Goal: Information Seeking & Learning: Learn about a topic

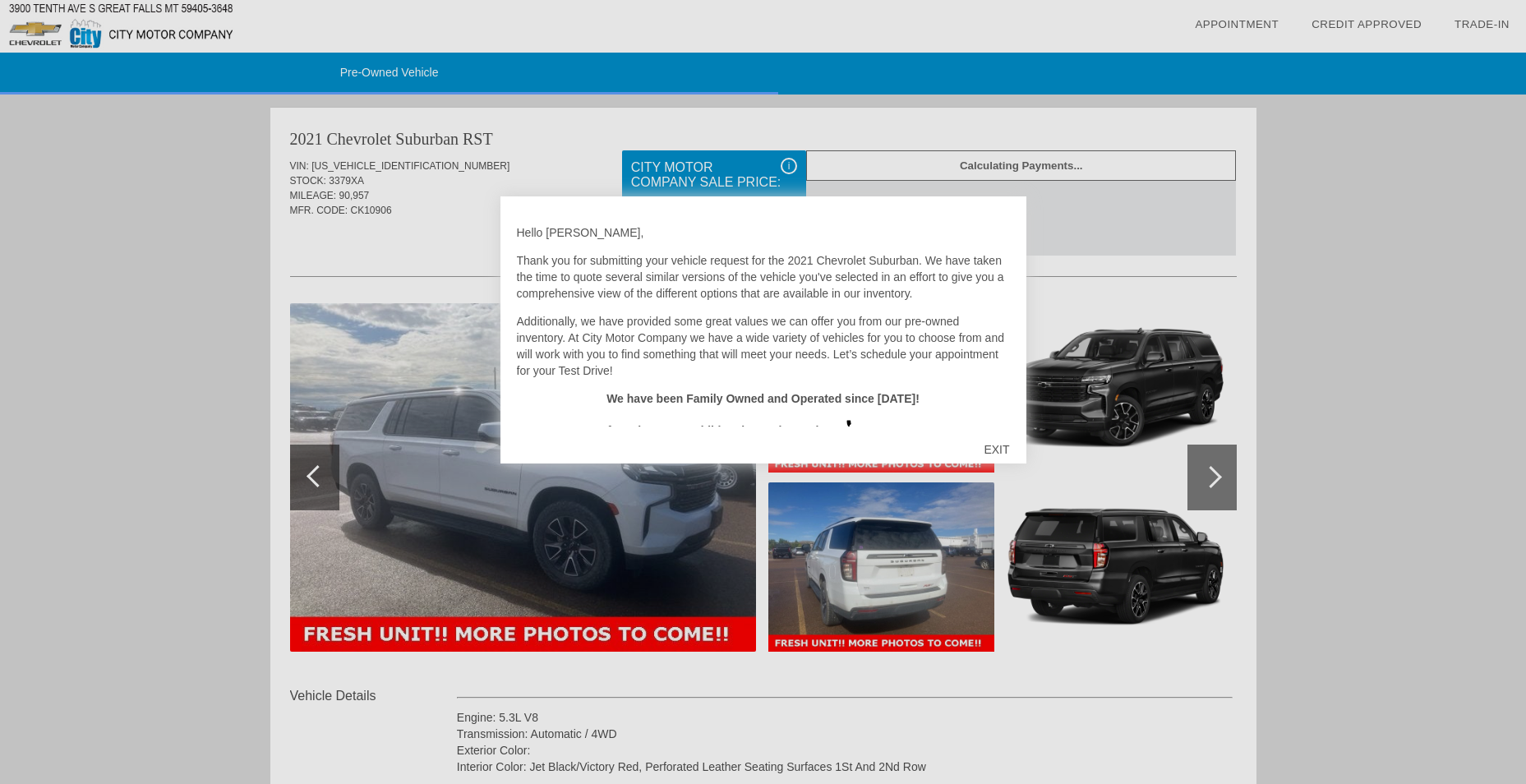
click at [988, 452] on div "EXIT" at bounding box center [996, 450] width 58 height 49
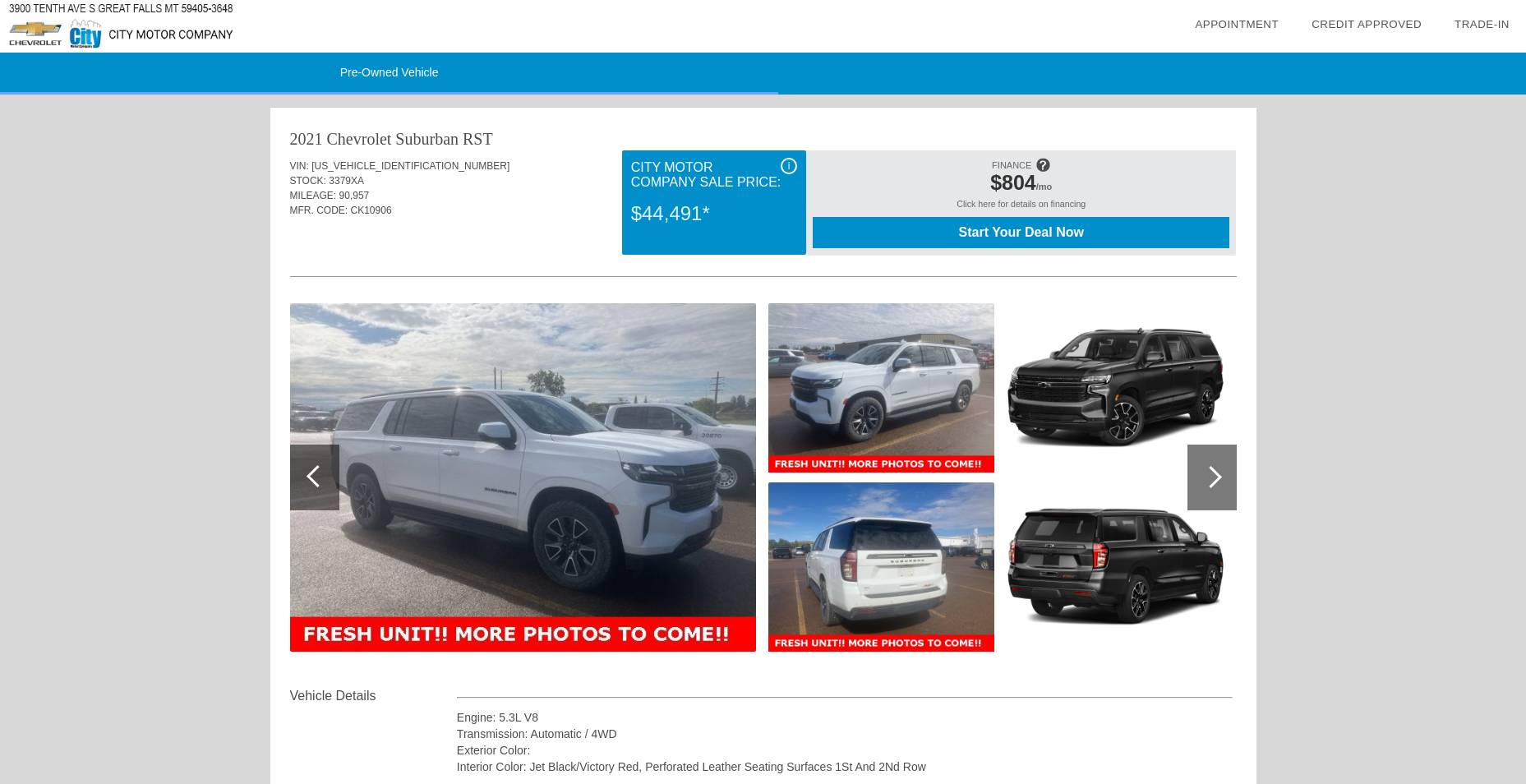
click at [845, 546] on img at bounding box center [881, 566] width 226 height 169
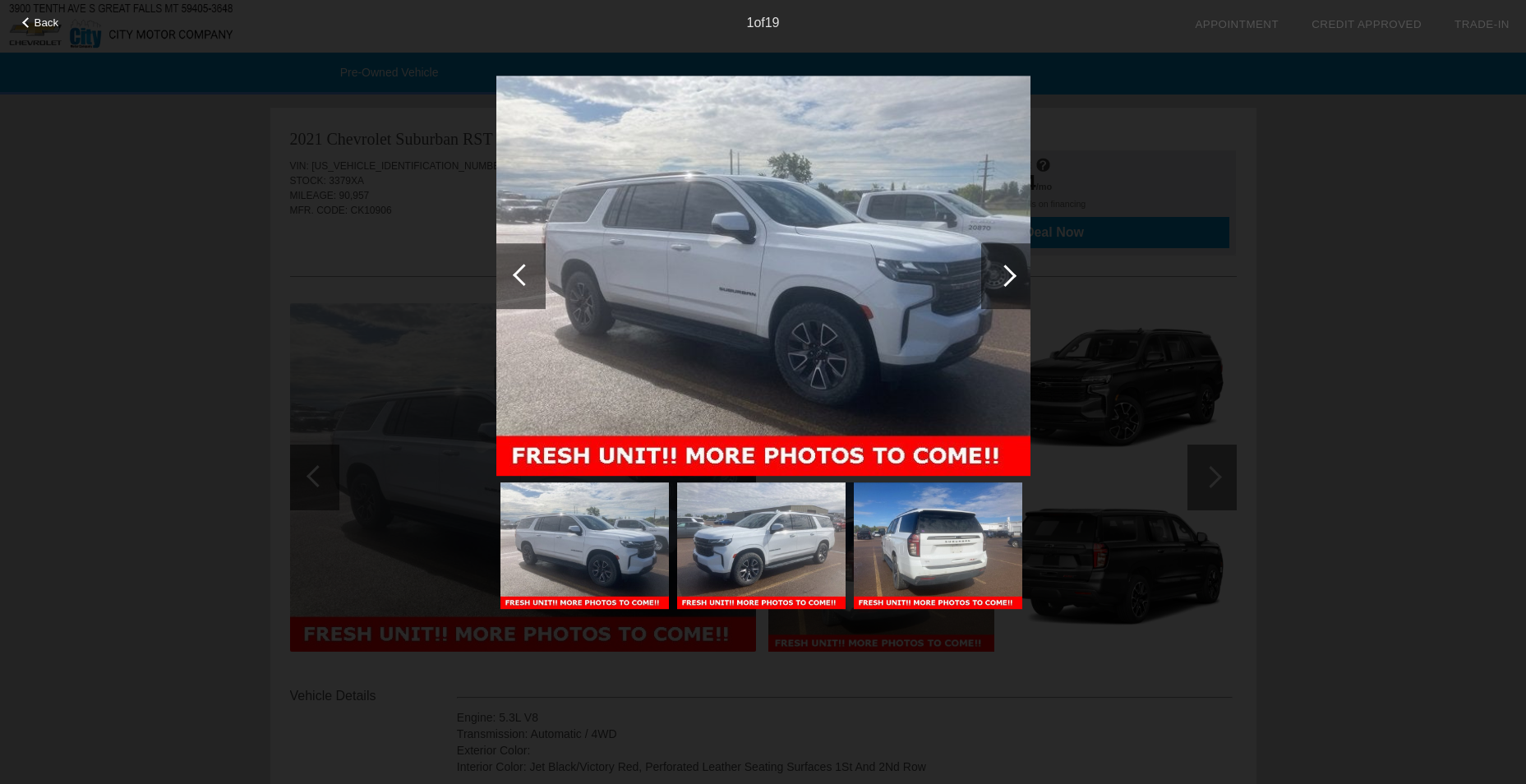
click at [1009, 273] on div at bounding box center [1005, 276] width 22 height 22
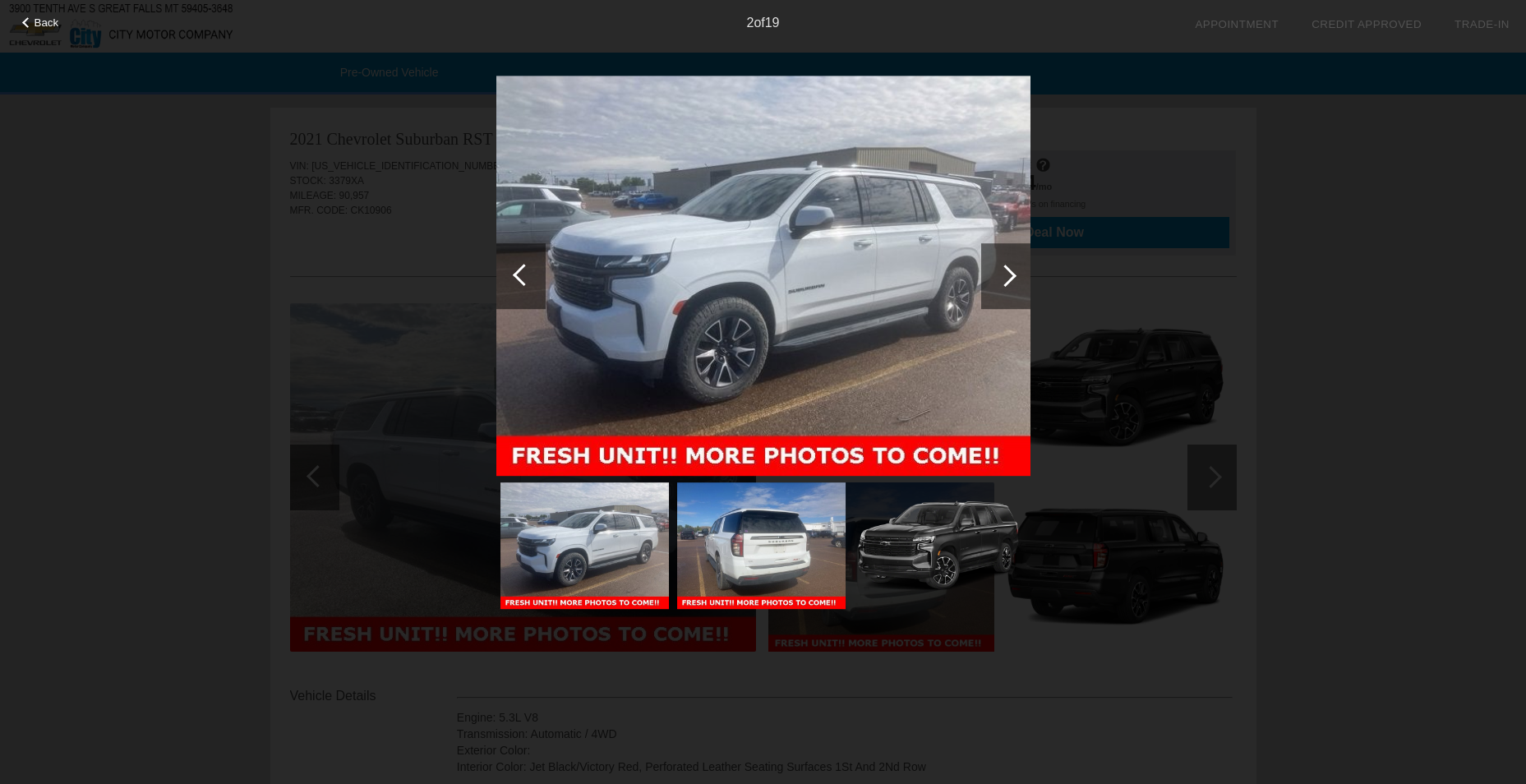
click at [1009, 273] on div at bounding box center [1005, 276] width 22 height 22
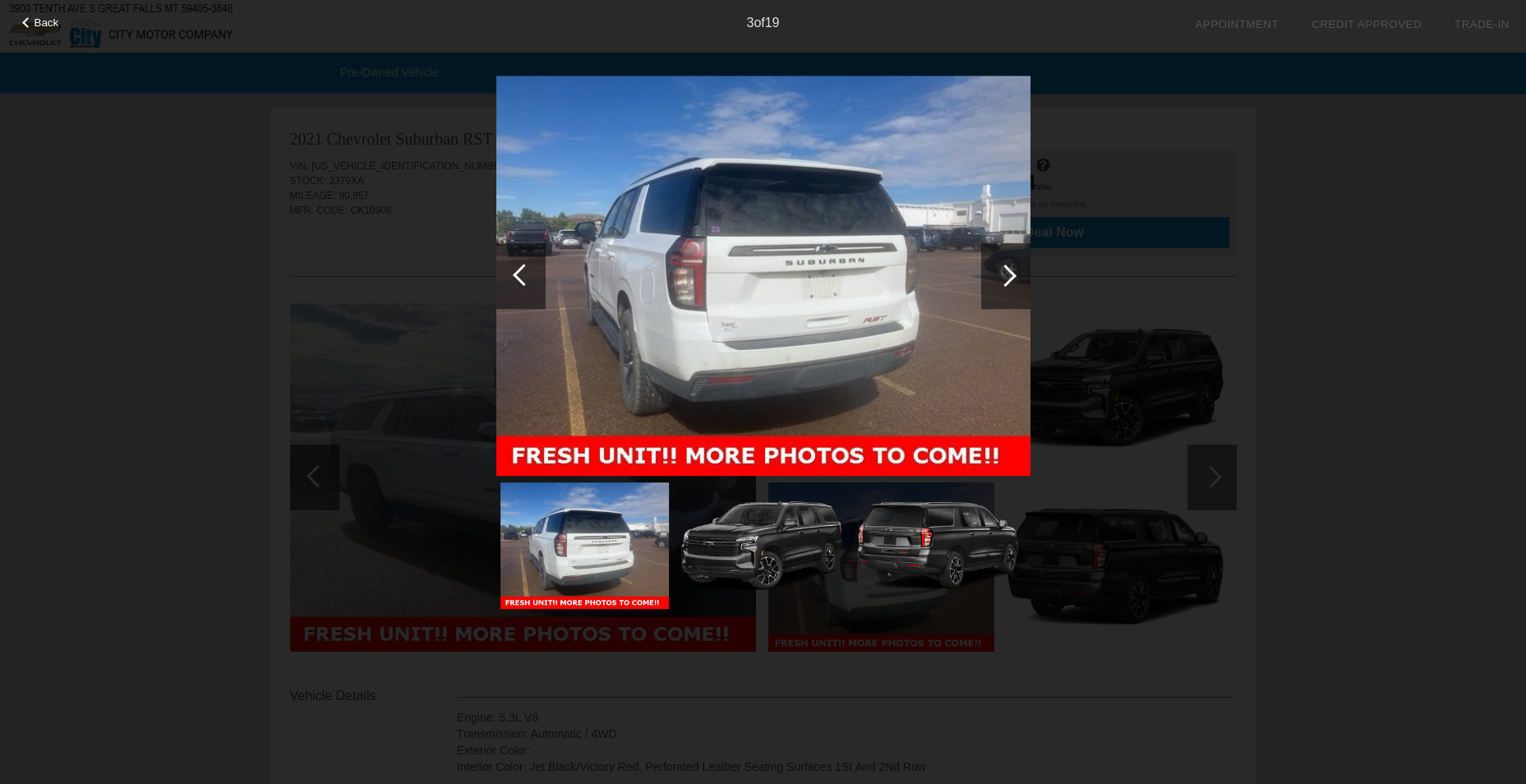
click at [1009, 273] on div at bounding box center [1005, 276] width 22 height 22
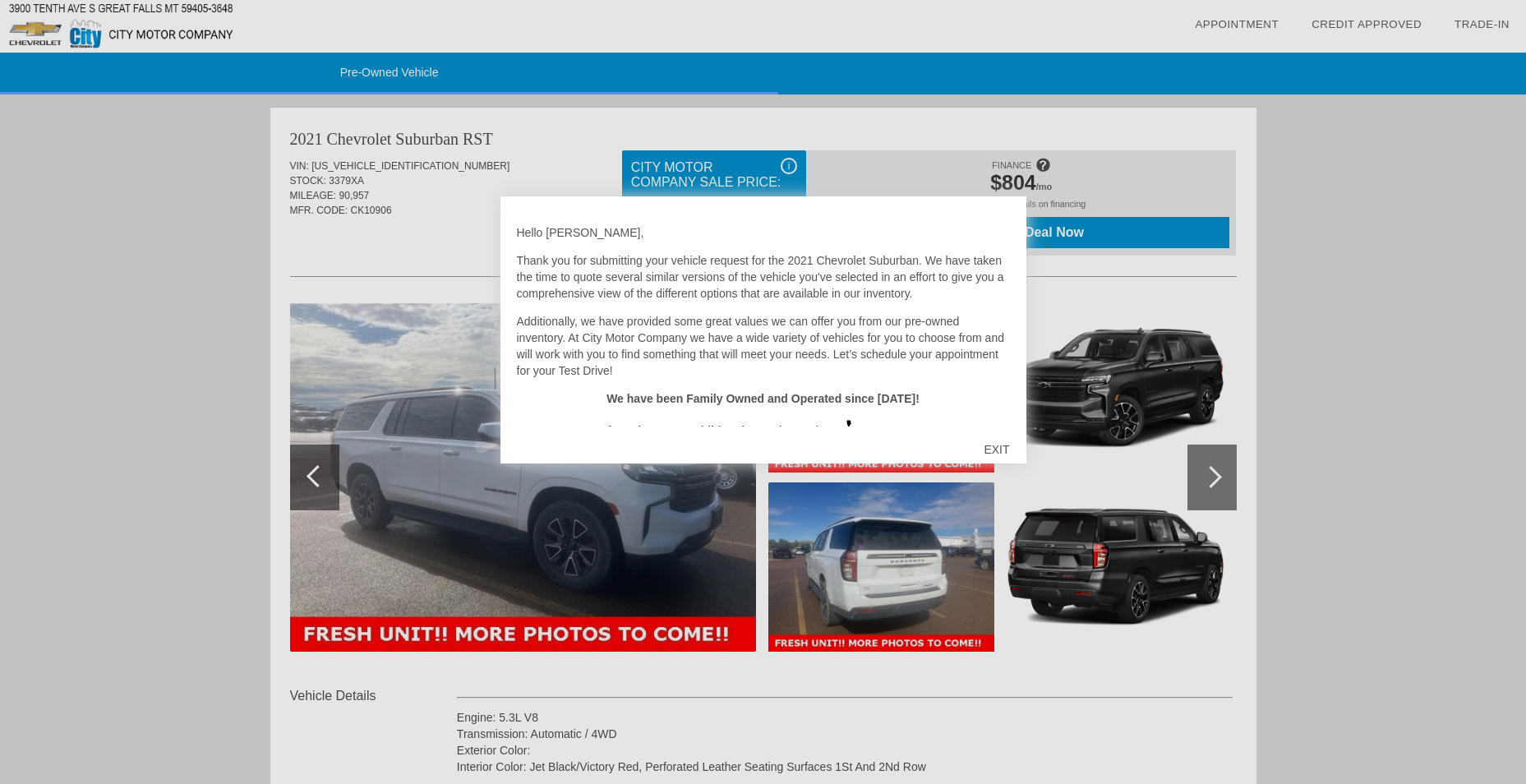
click at [997, 451] on div "EXIT" at bounding box center [996, 450] width 58 height 49
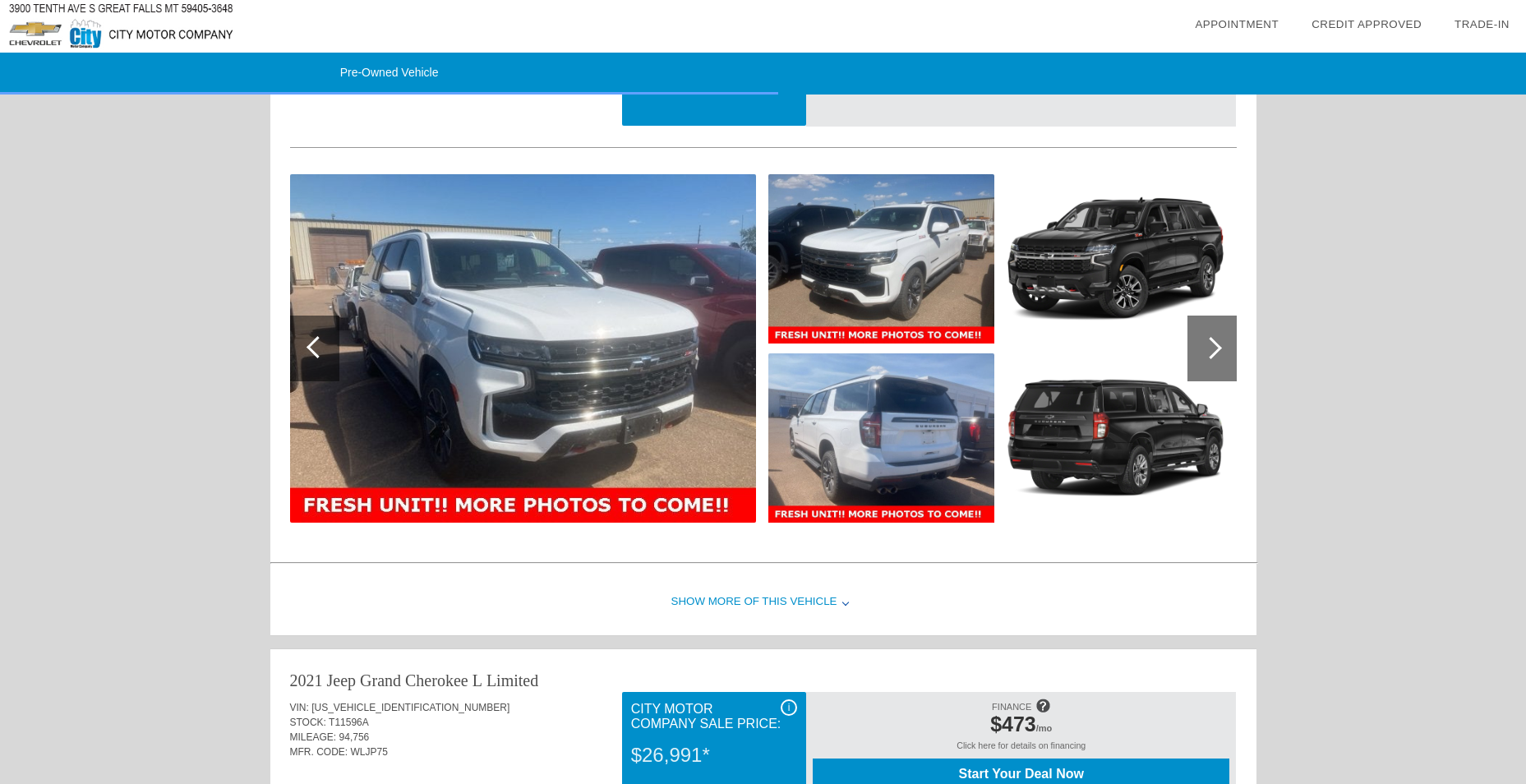
scroll to position [1807, 0]
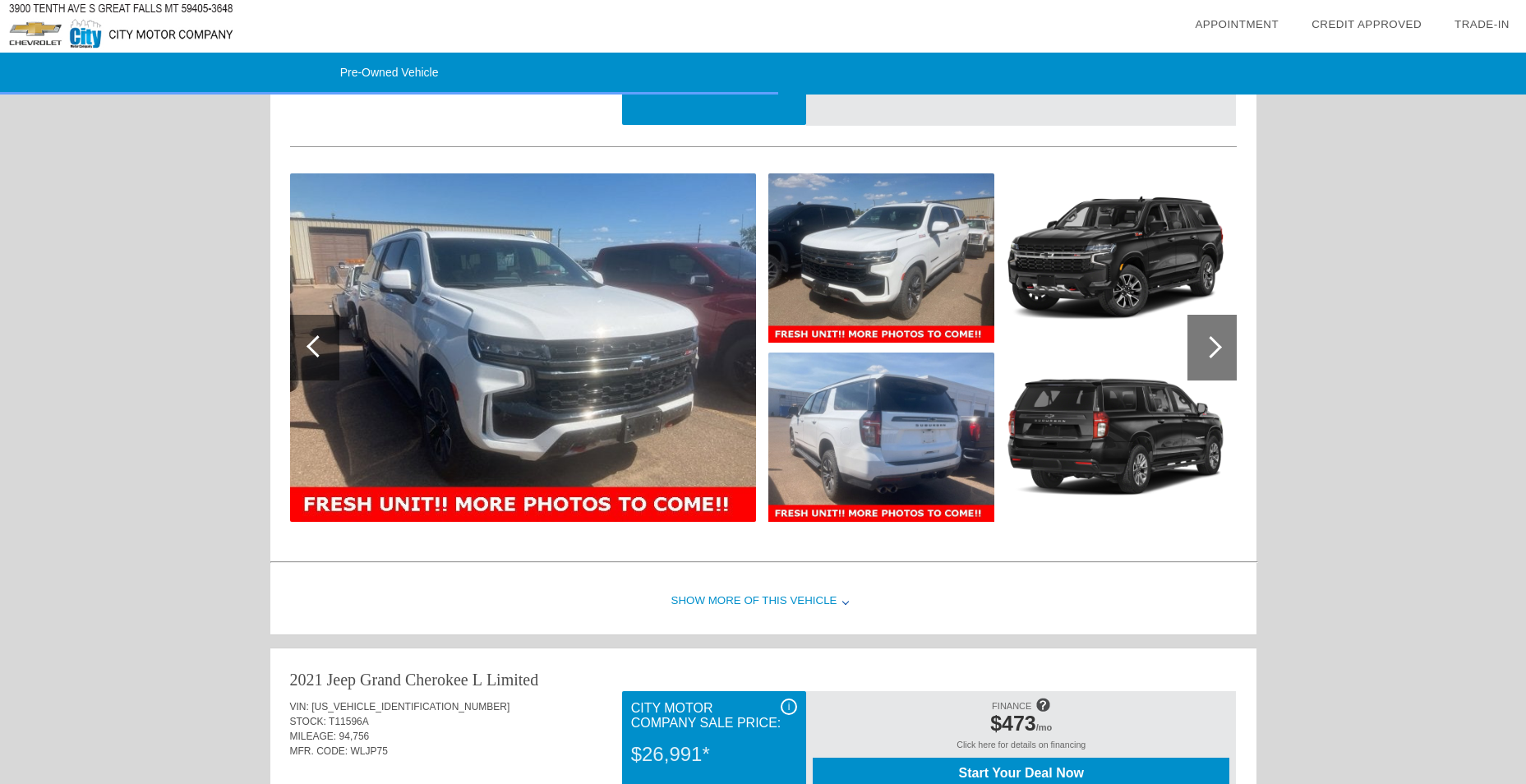
click at [812, 451] on img at bounding box center [881, 436] width 226 height 169
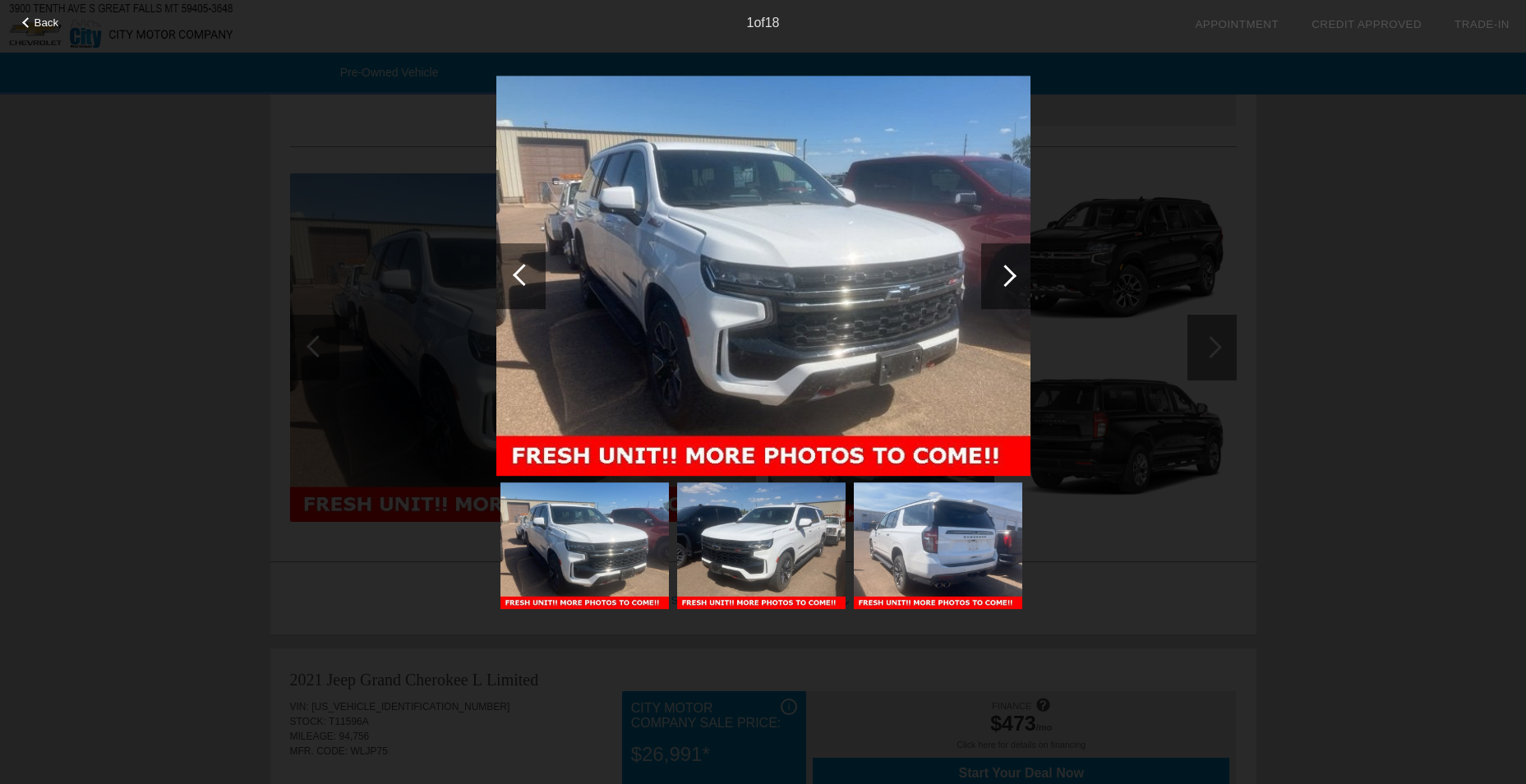
click at [1010, 265] on div at bounding box center [1006, 276] width 49 height 65
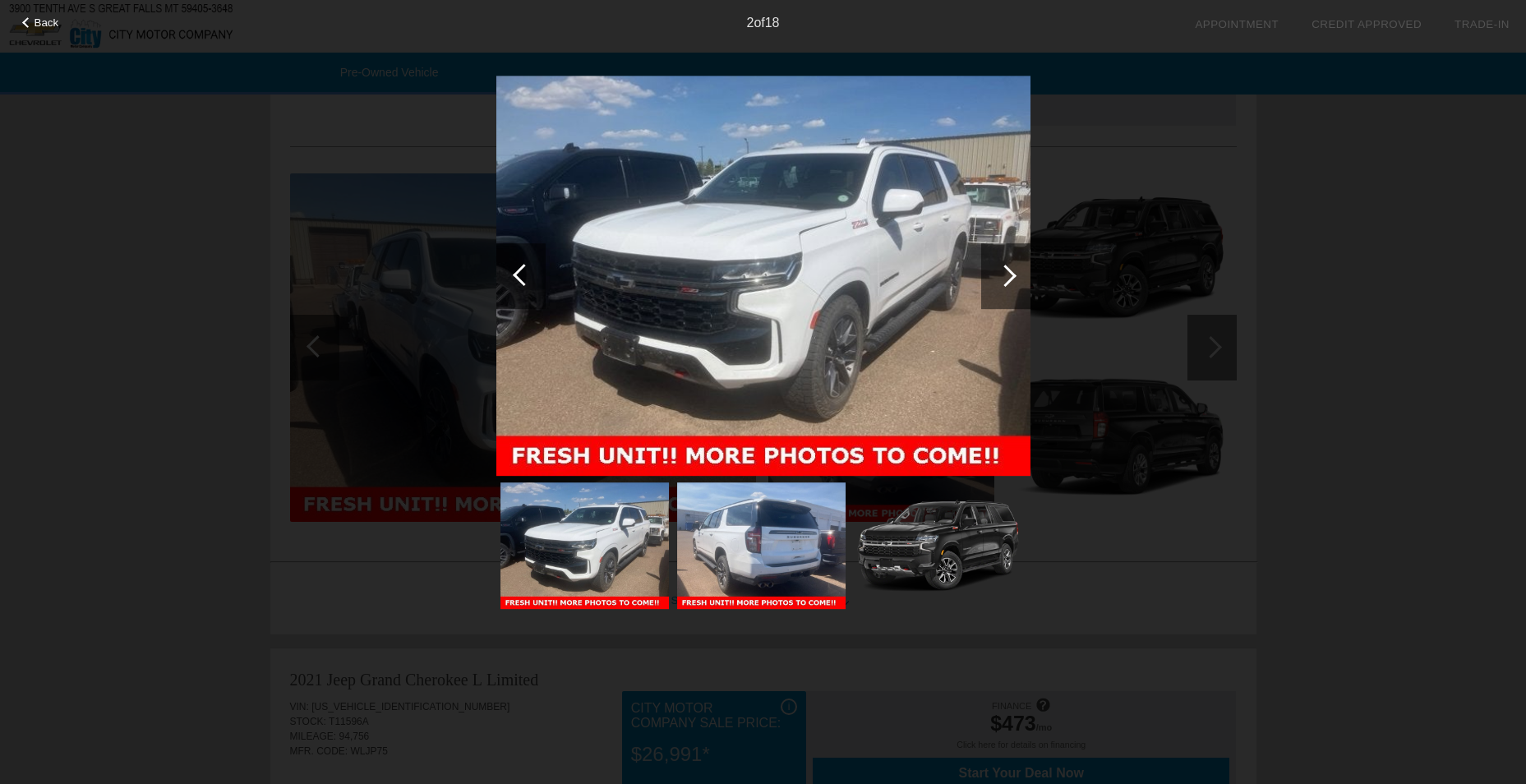
click at [1010, 265] on div at bounding box center [1006, 276] width 49 height 65
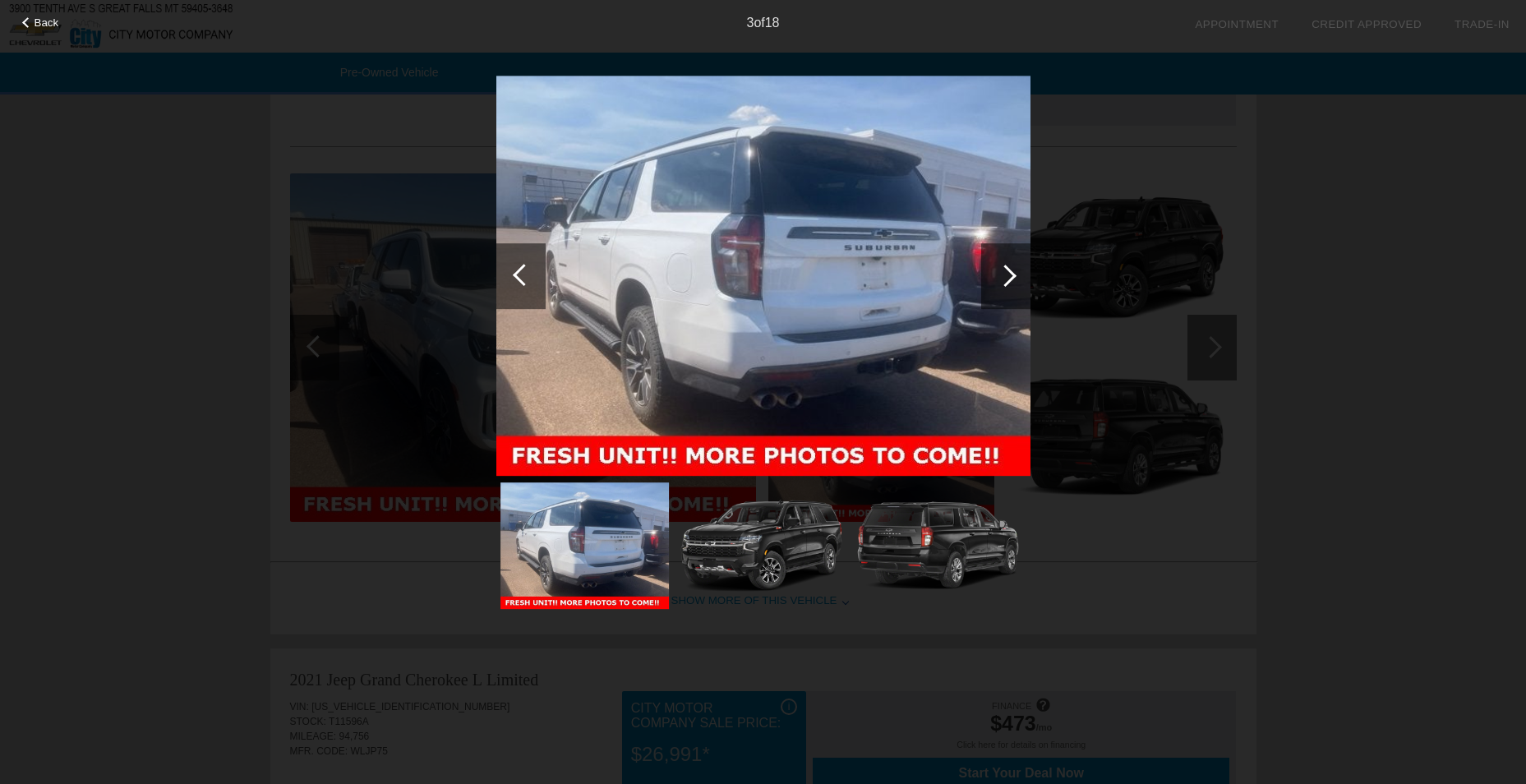
click at [1010, 265] on div at bounding box center [1006, 276] width 49 height 65
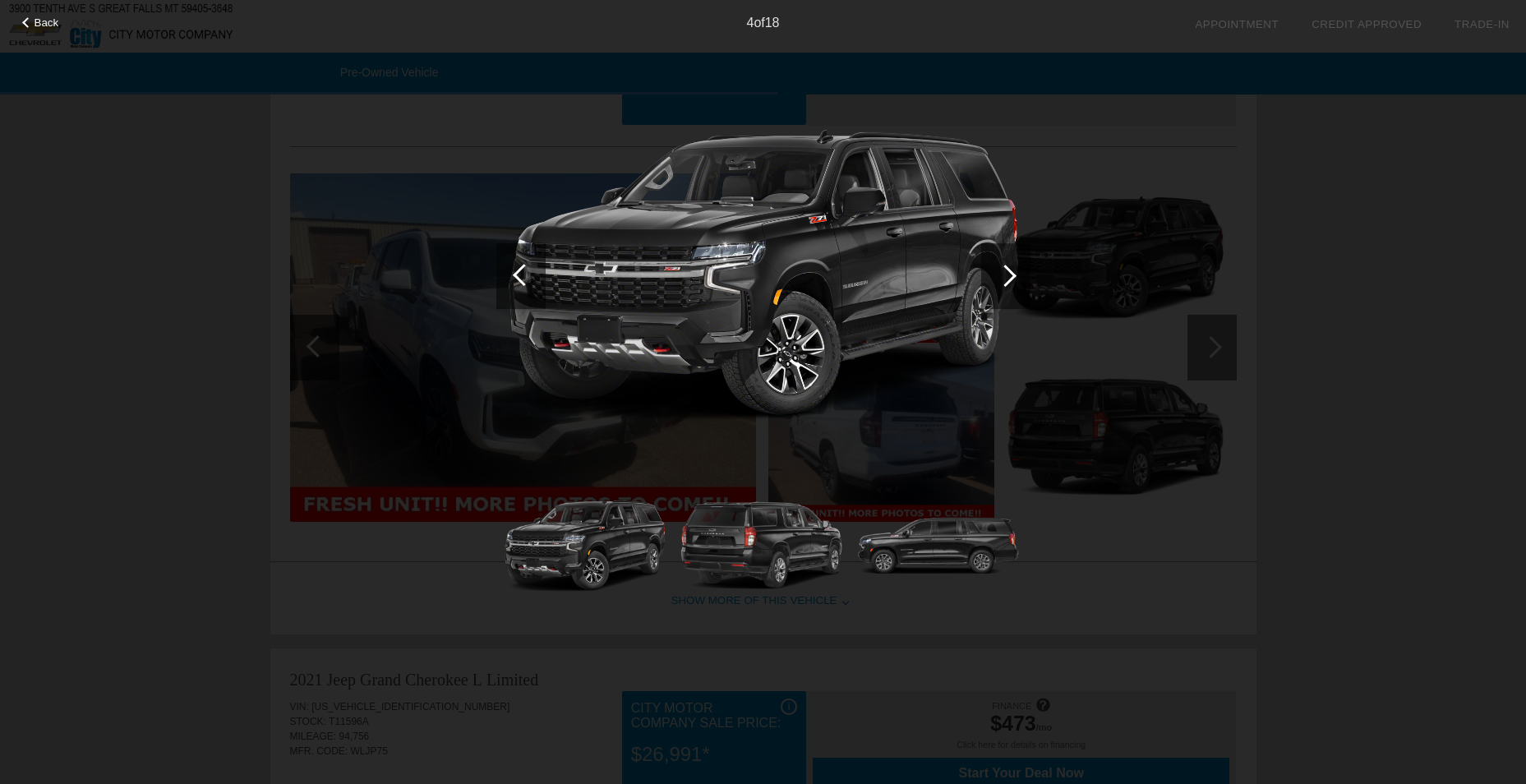
click at [1010, 265] on div at bounding box center [1006, 276] width 49 height 65
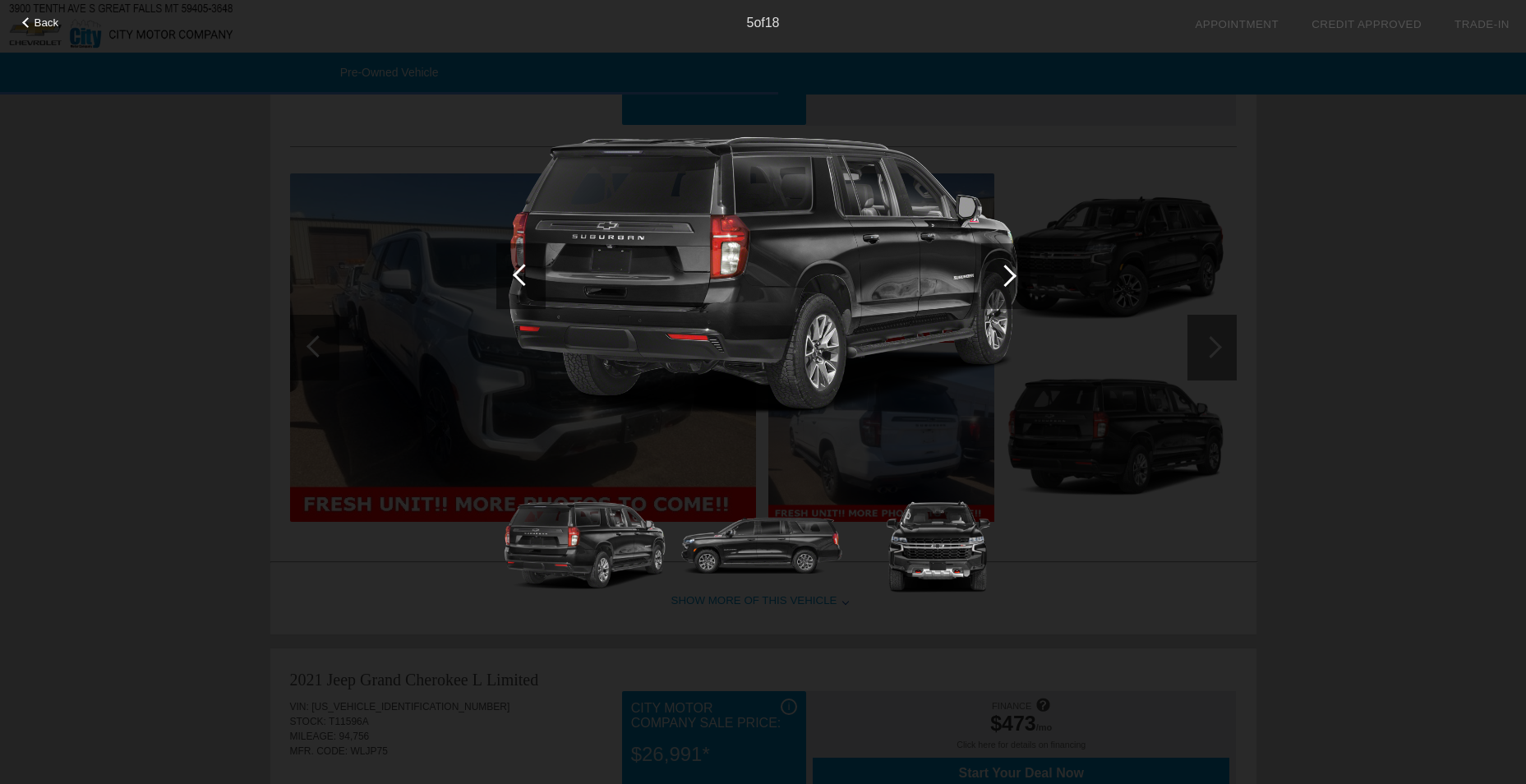
click at [1010, 265] on div at bounding box center [1006, 276] width 49 height 65
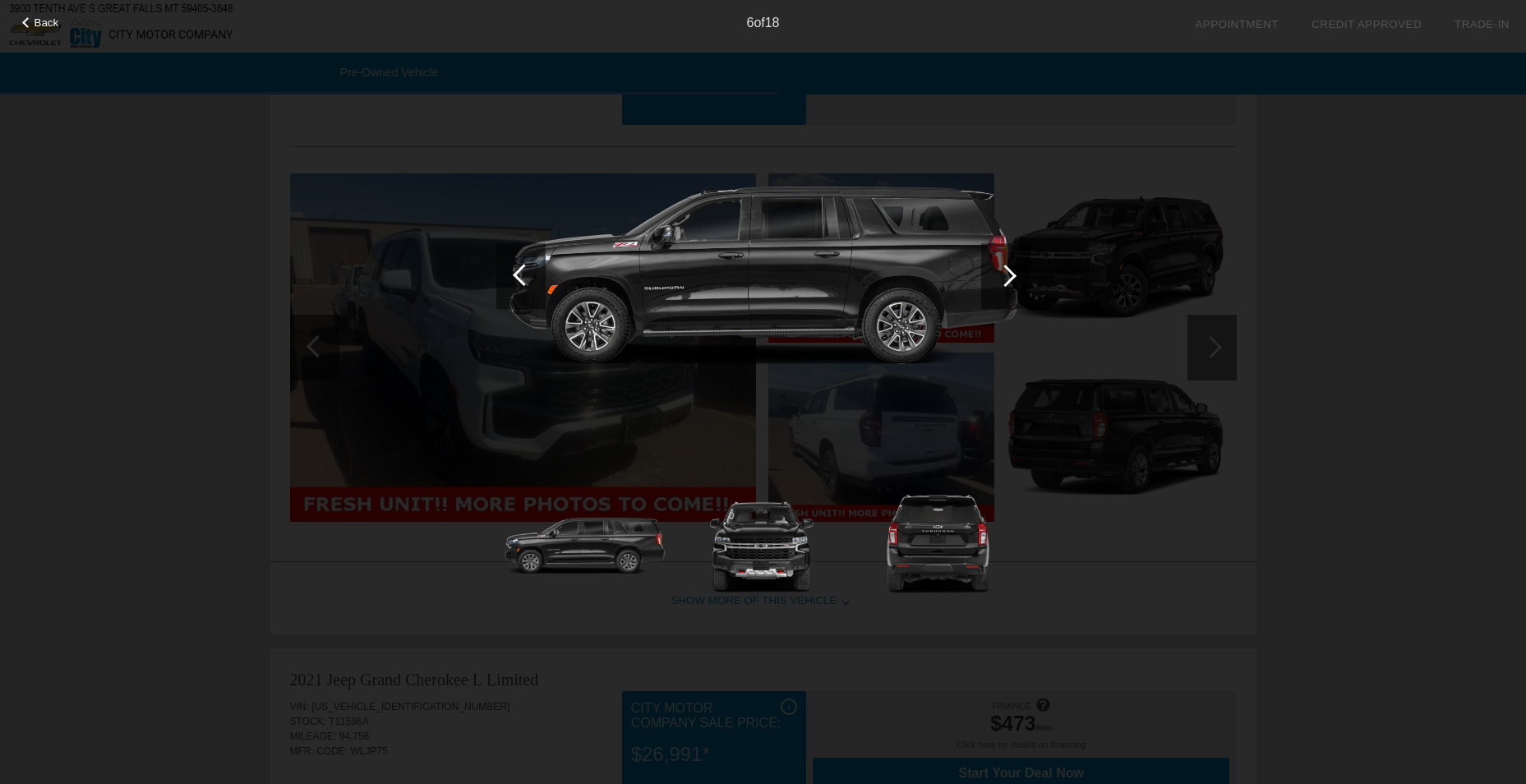
click at [1010, 265] on div at bounding box center [1006, 276] width 49 height 65
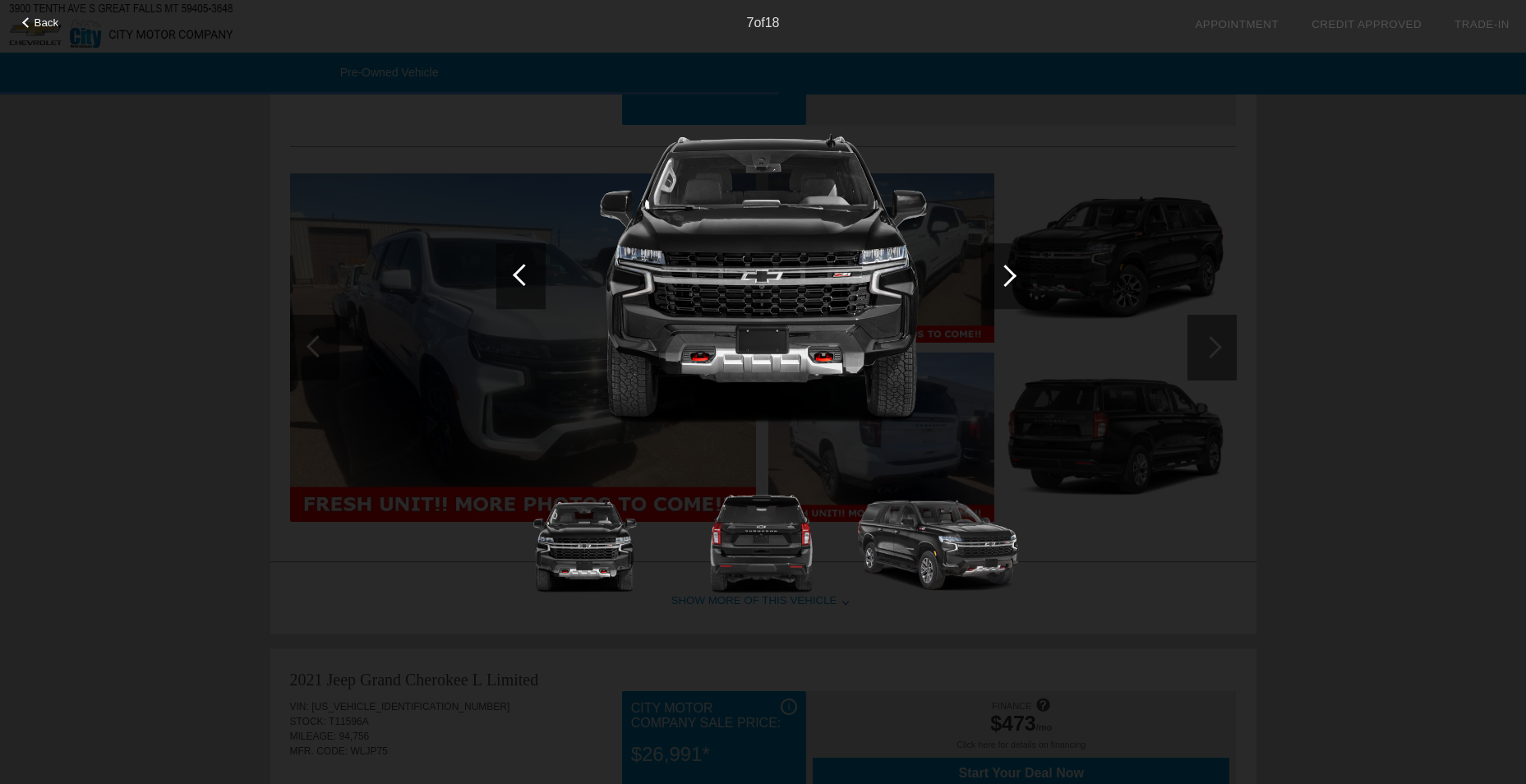
click at [1010, 265] on div at bounding box center [1006, 276] width 49 height 65
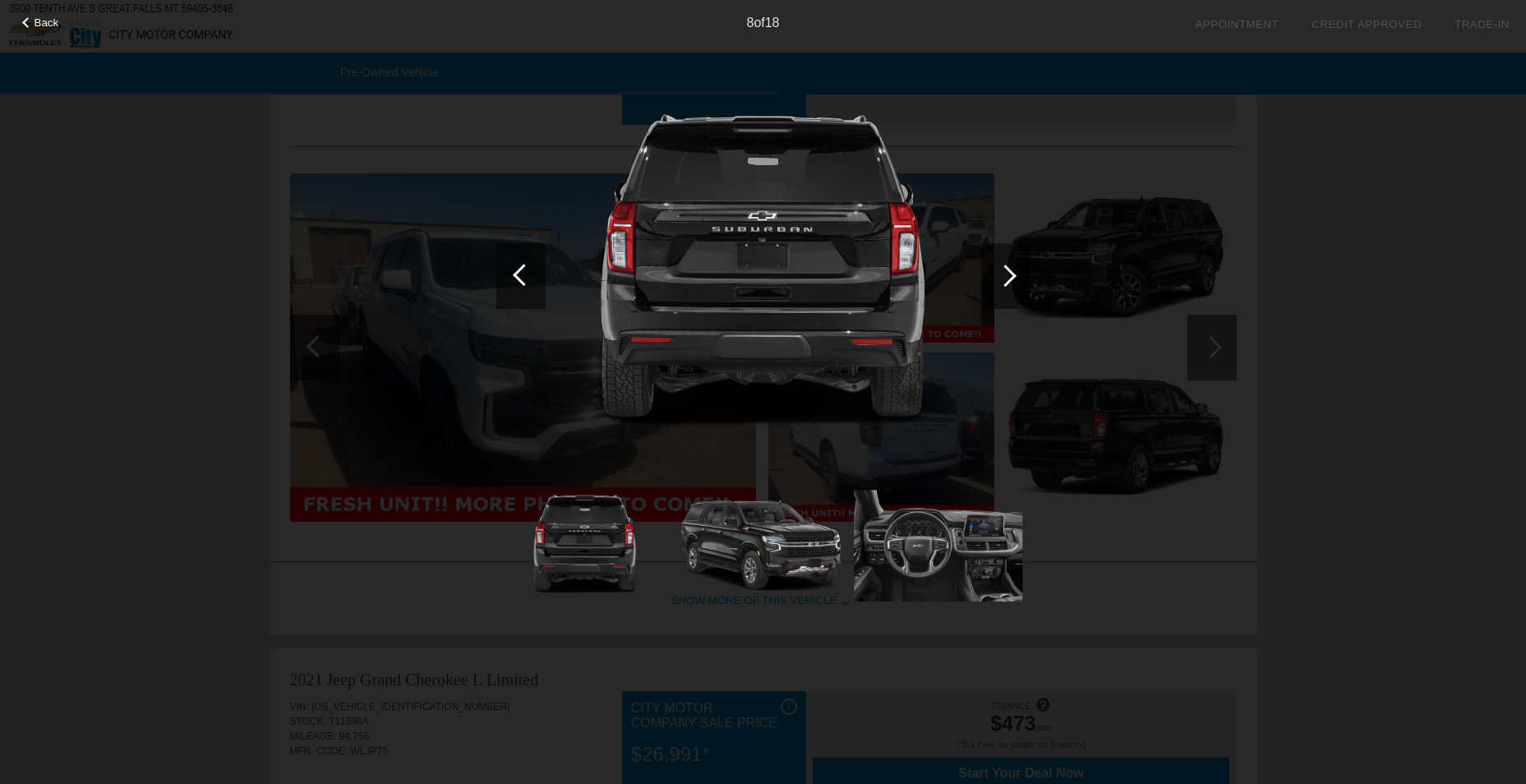
click at [1010, 265] on div at bounding box center [1006, 276] width 49 height 65
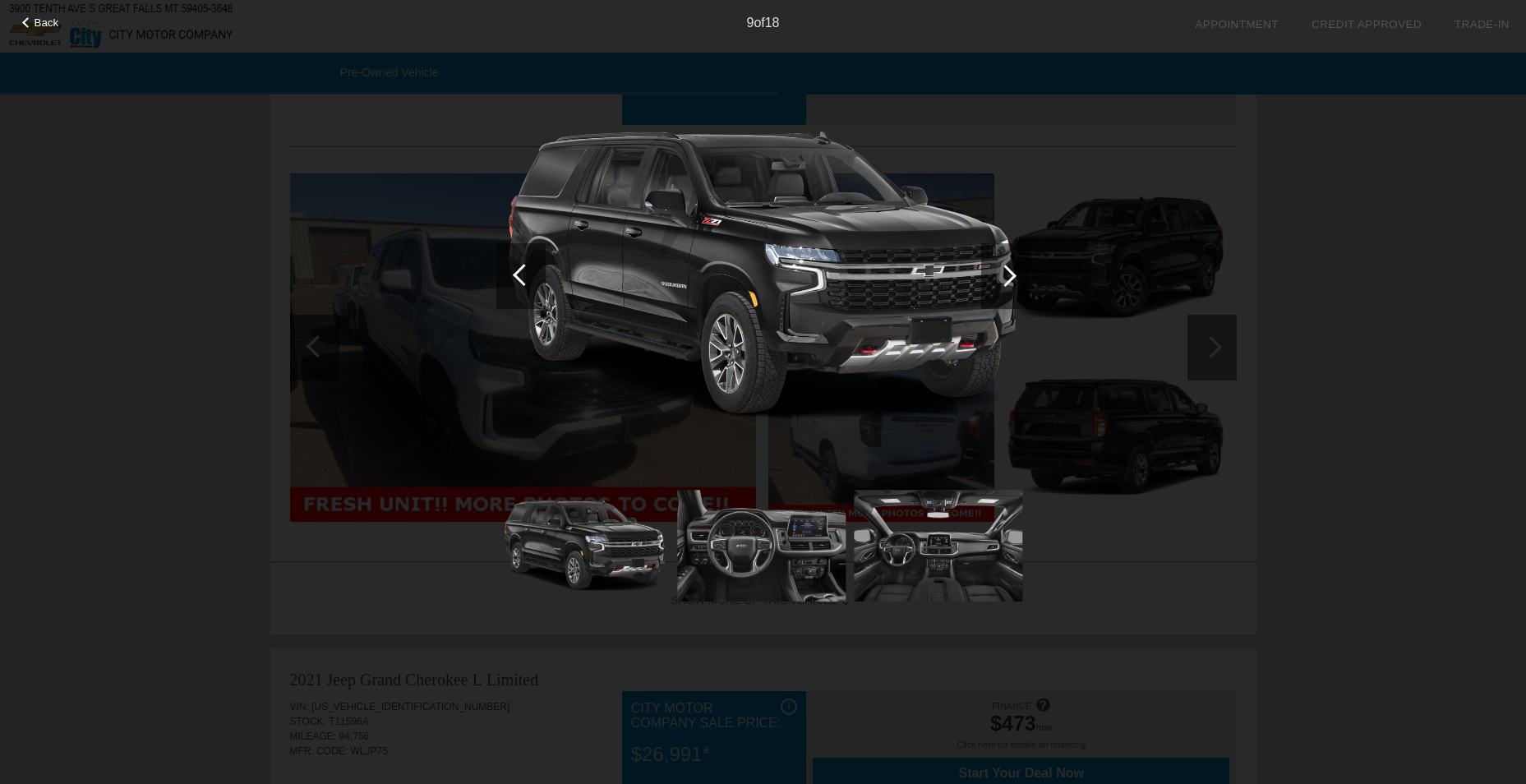
click at [1010, 265] on div at bounding box center [1006, 276] width 49 height 65
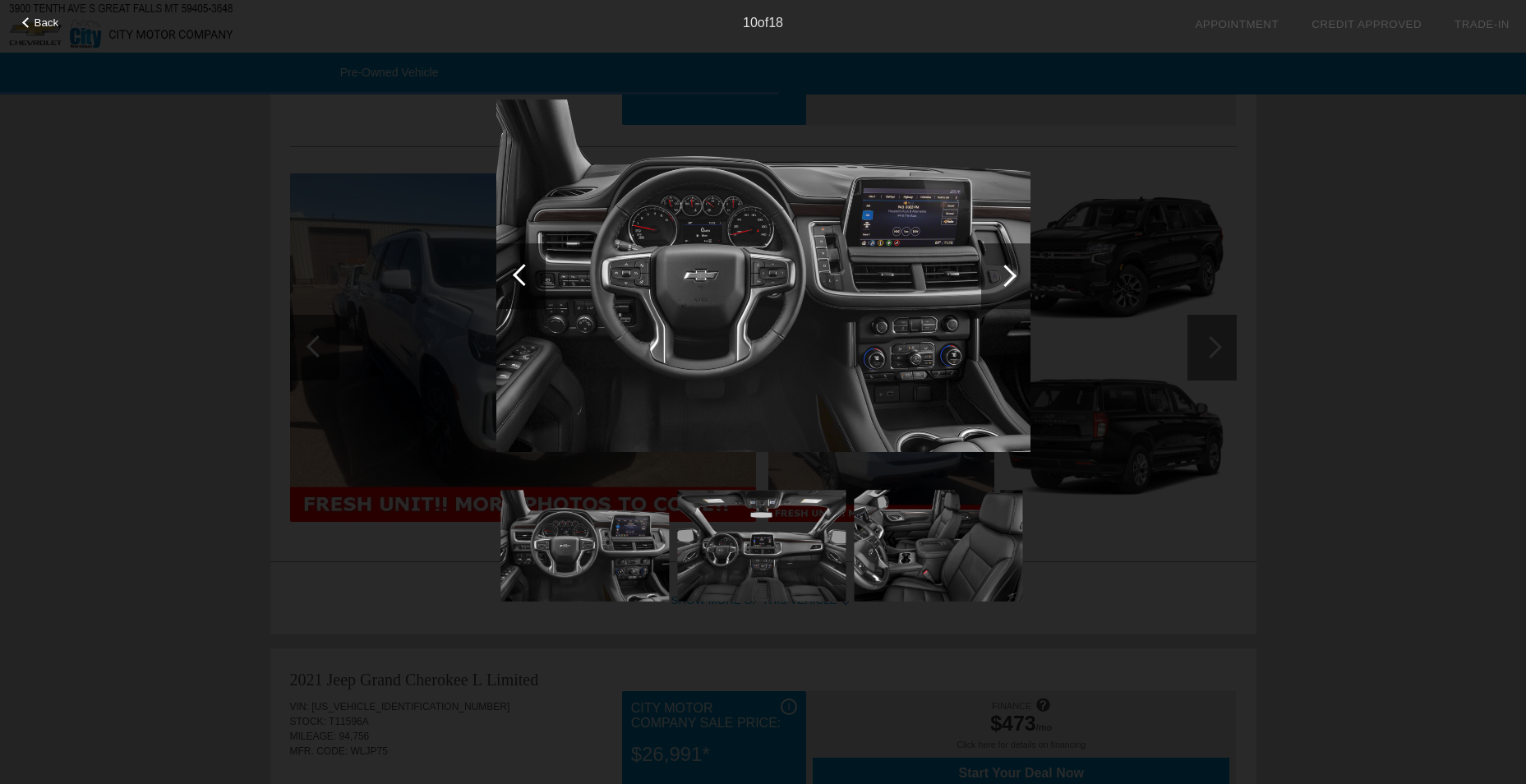
click at [1010, 265] on div at bounding box center [1006, 276] width 49 height 65
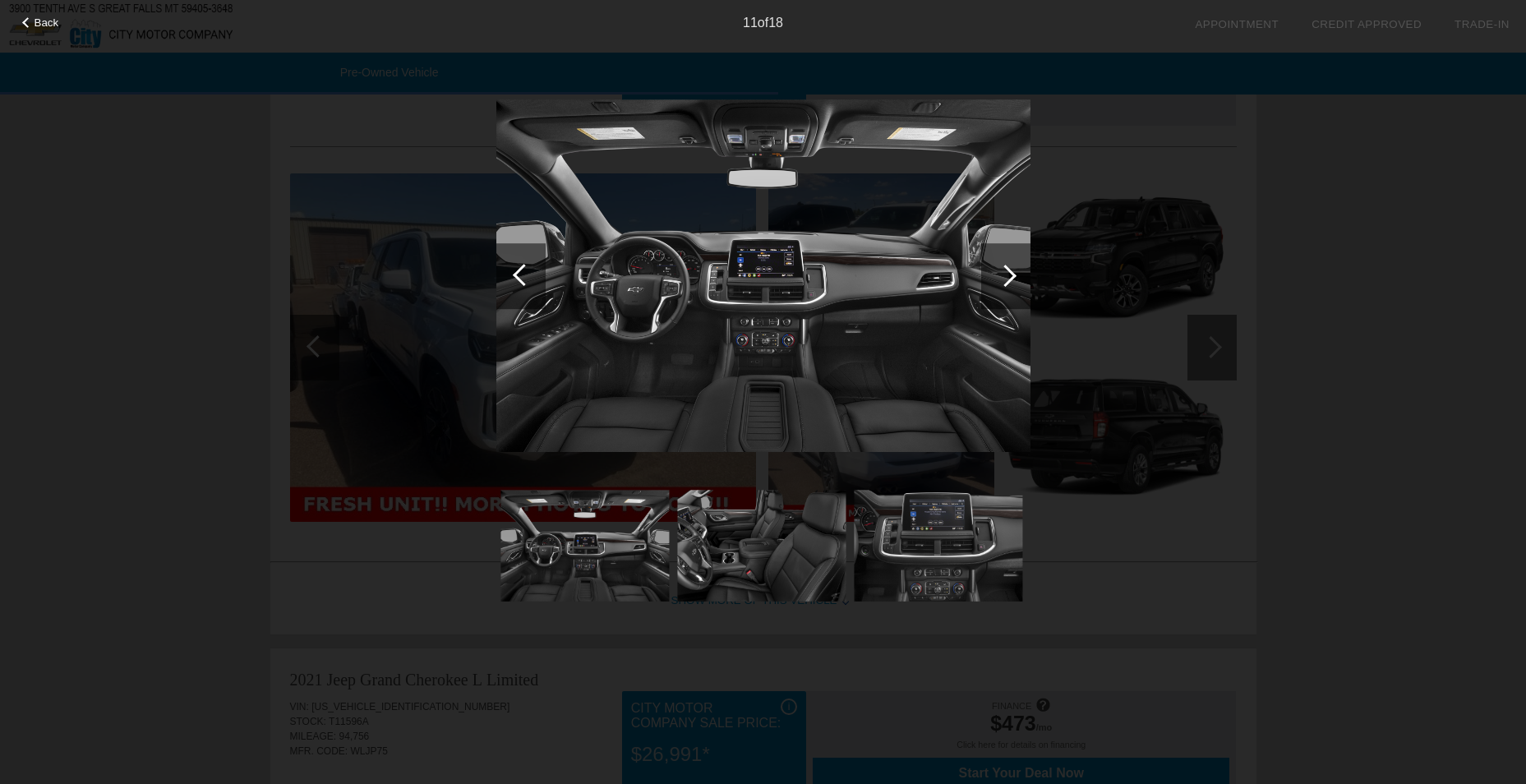
click at [1010, 265] on div at bounding box center [1006, 276] width 49 height 65
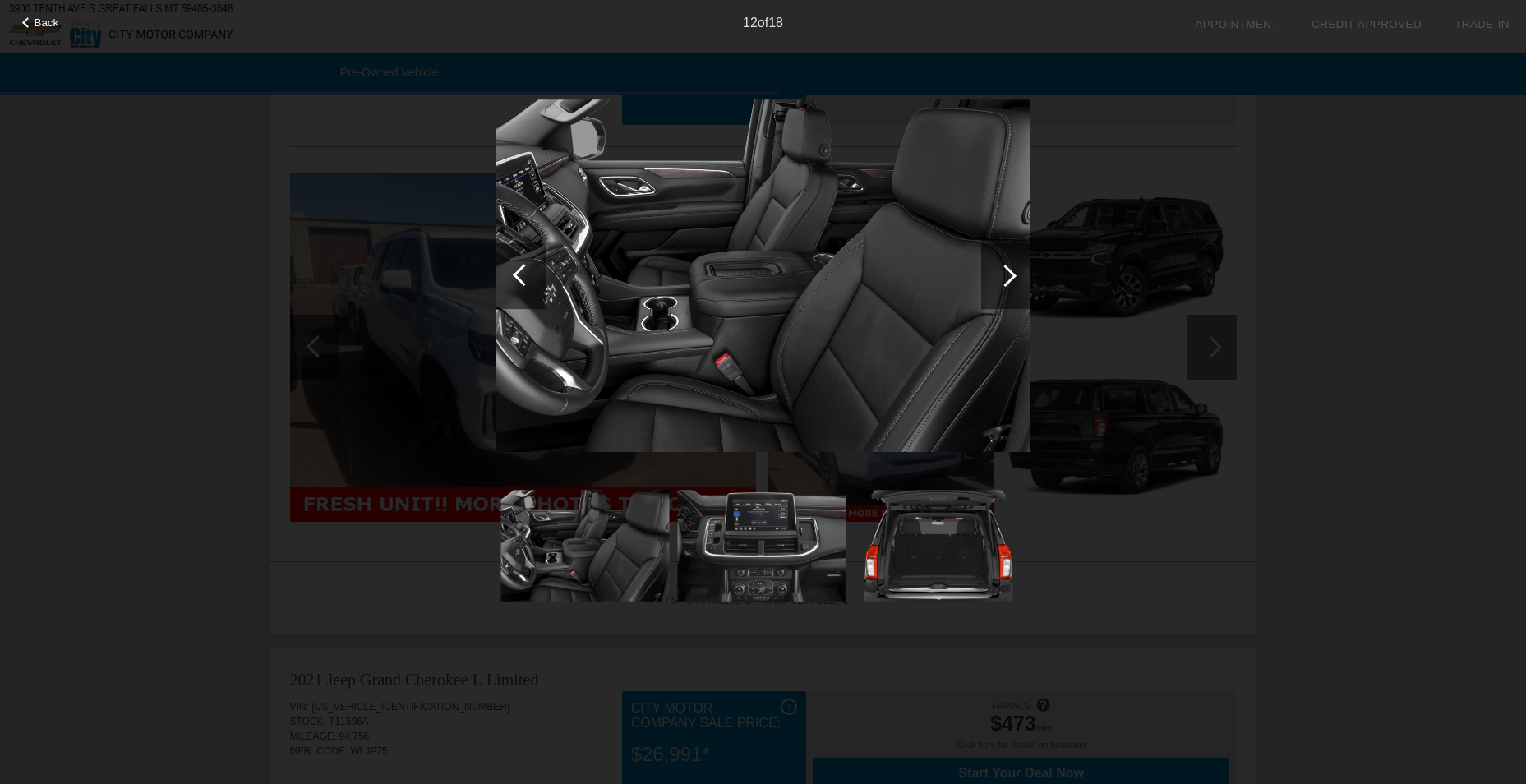
click at [1010, 265] on div at bounding box center [1006, 276] width 49 height 65
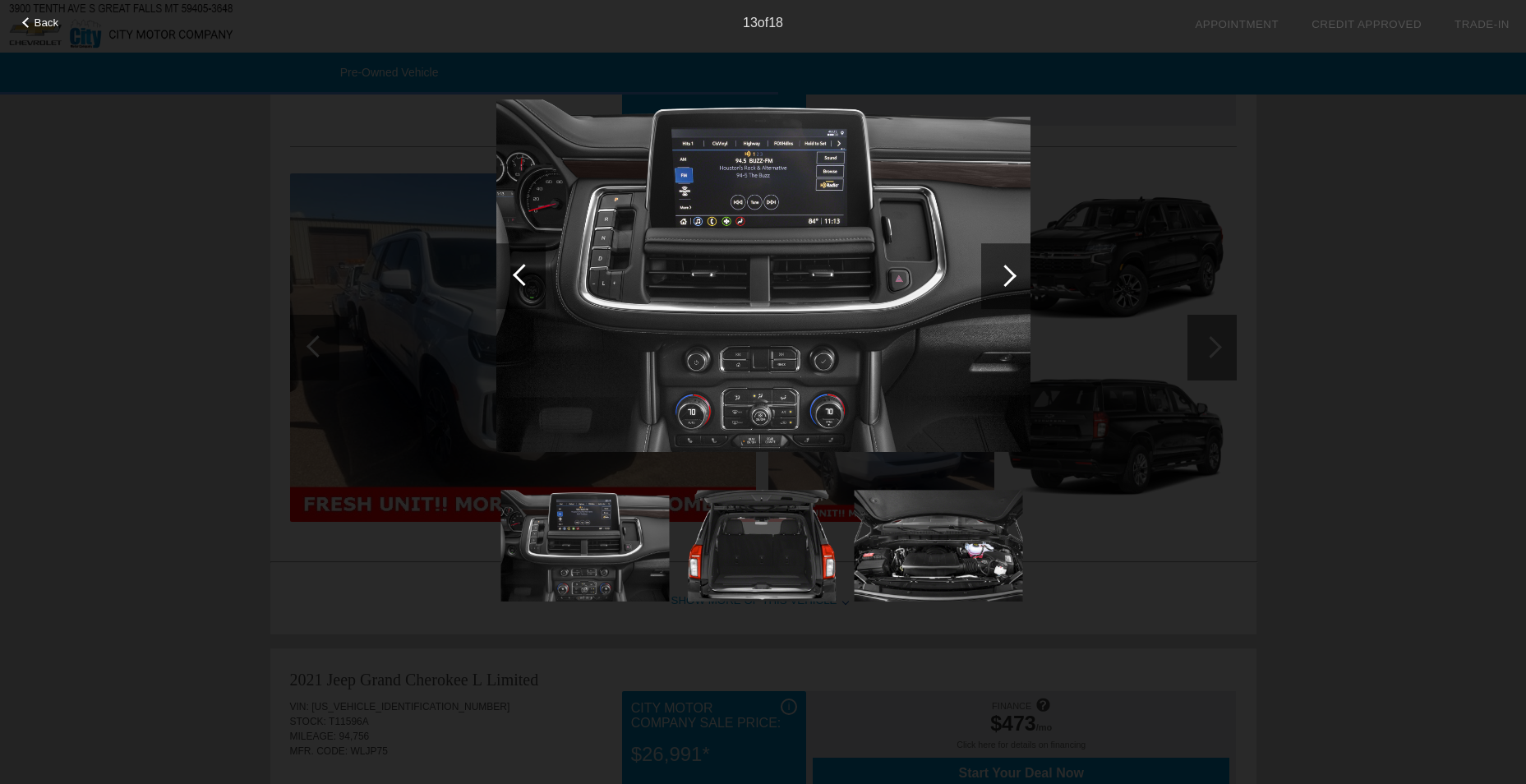
click at [1010, 265] on div at bounding box center [1006, 276] width 49 height 65
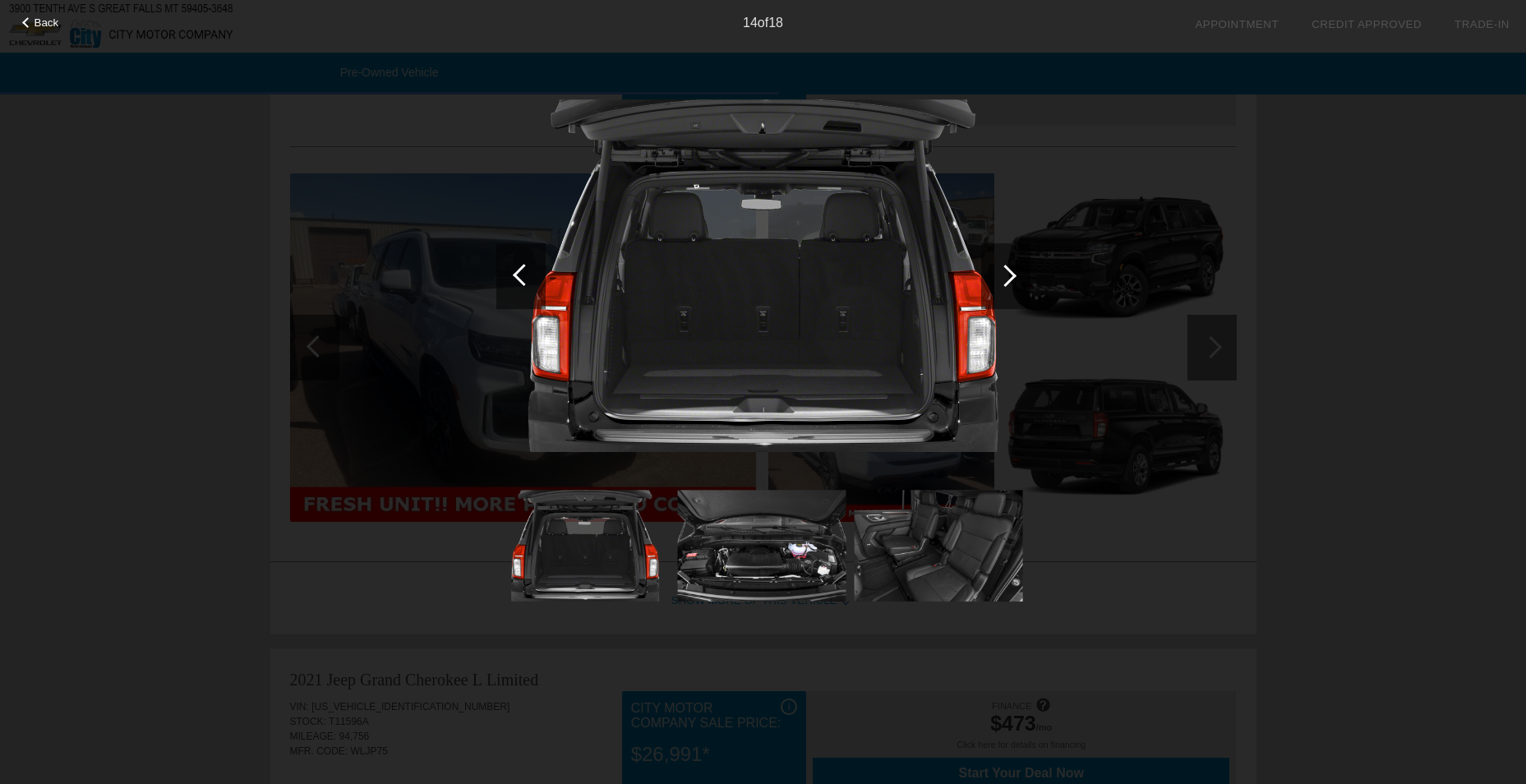
click at [1010, 265] on div at bounding box center [1006, 276] width 49 height 65
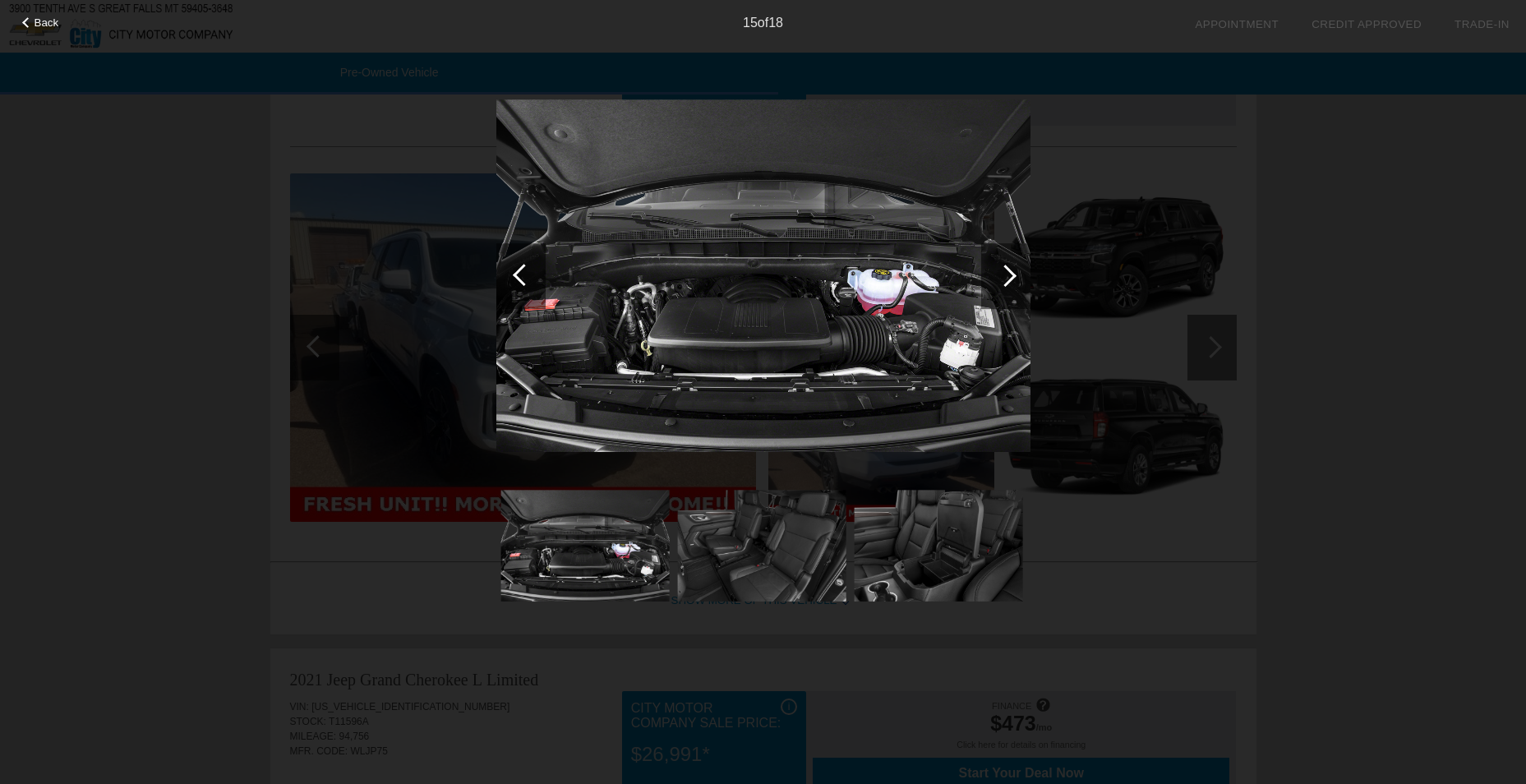
click at [1010, 265] on div at bounding box center [1006, 276] width 49 height 65
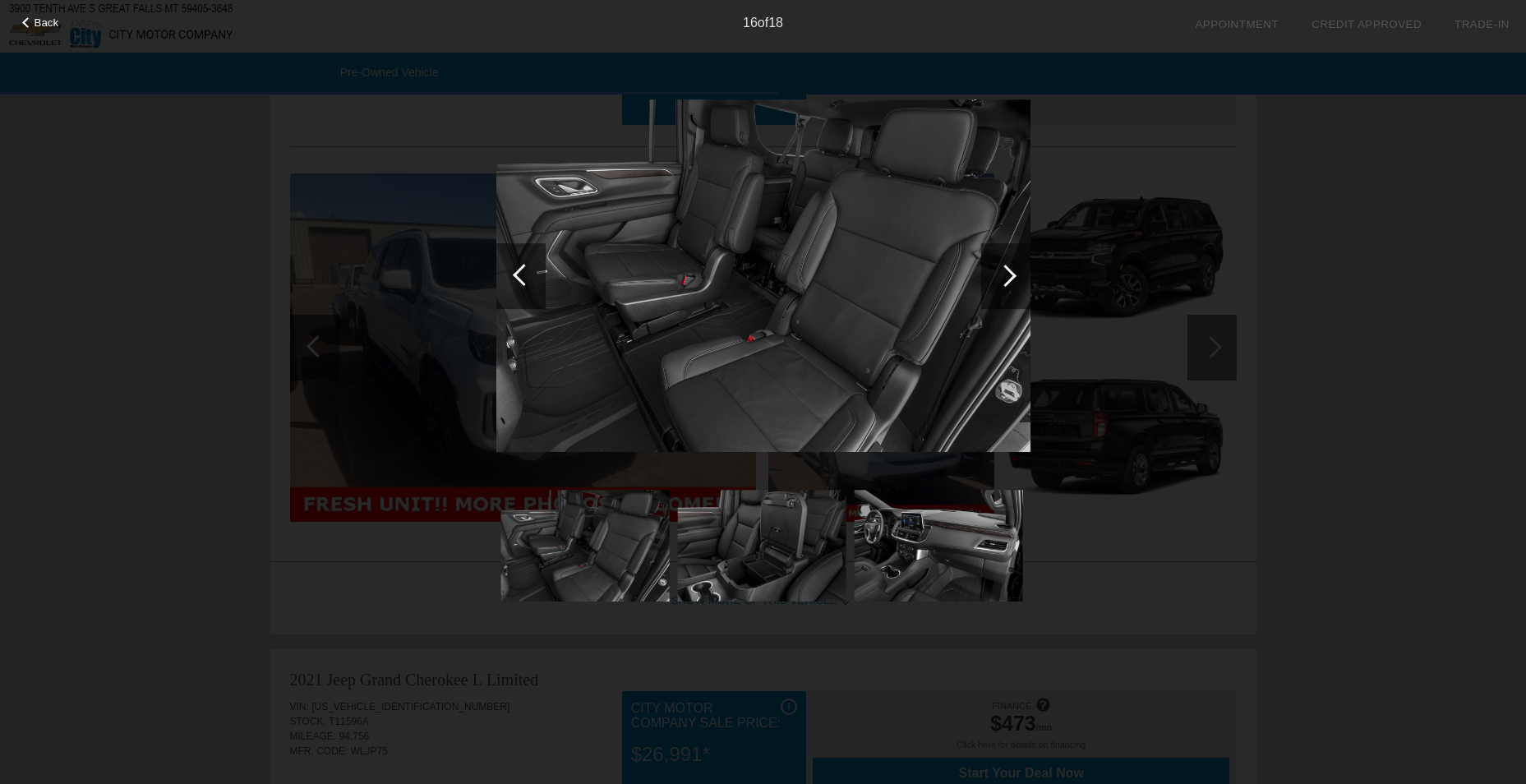
click at [49, 21] on span "Back" at bounding box center [46, 23] width 25 height 12
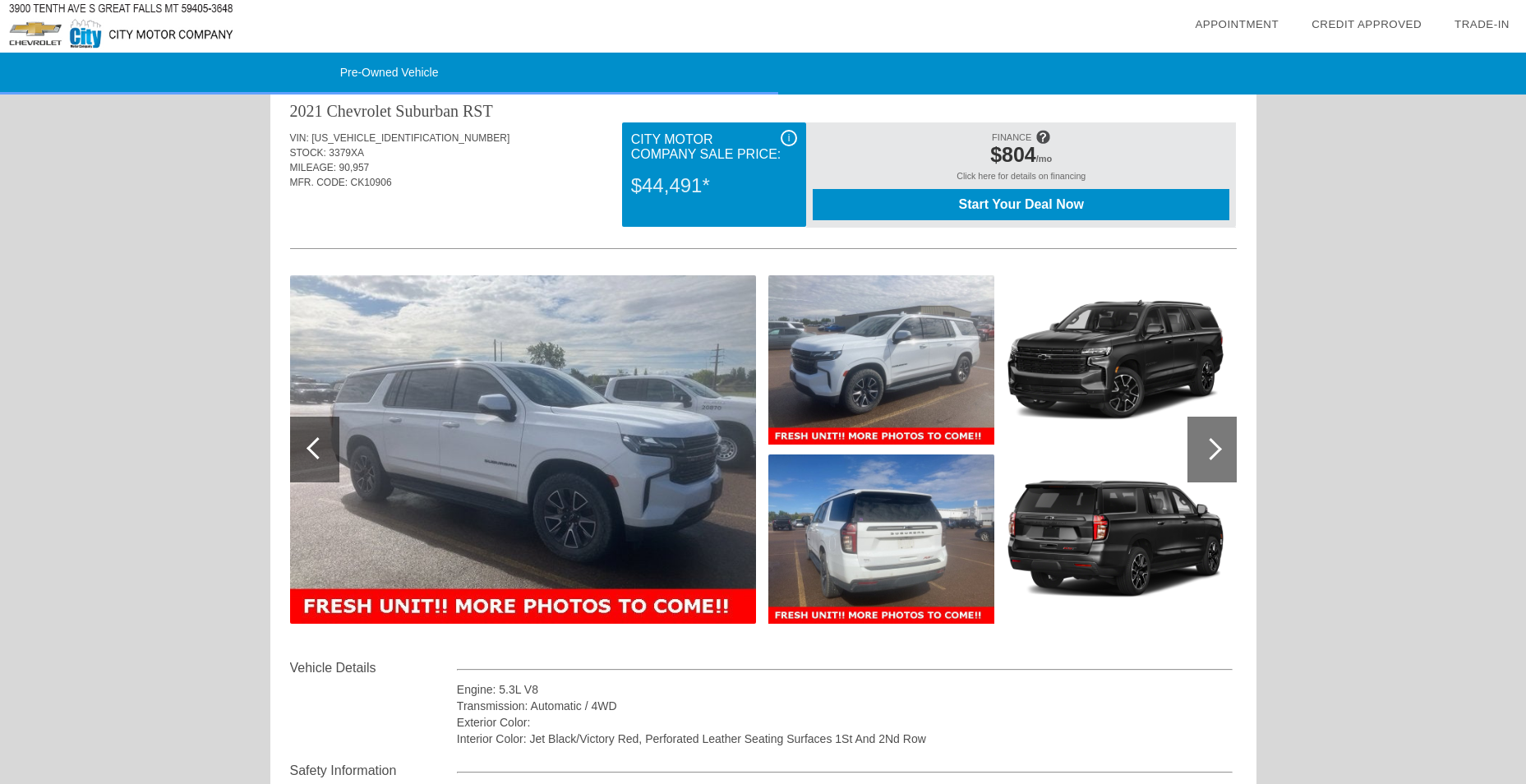
scroll to position [0, 0]
